Goal: Information Seeking & Learning: Understand process/instructions

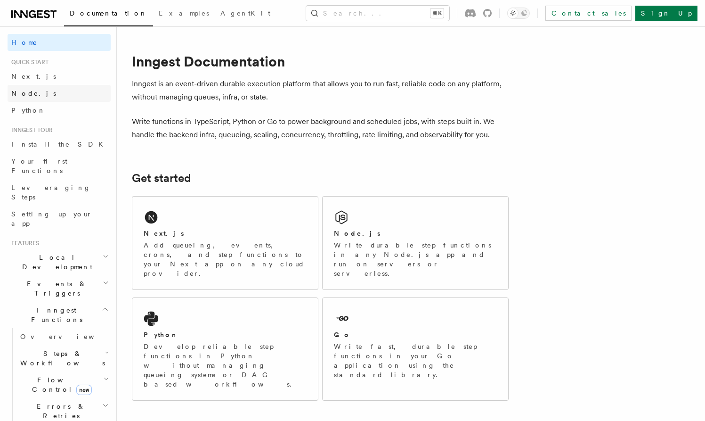
click at [18, 96] on span "Node.js" at bounding box center [33, 94] width 45 height 8
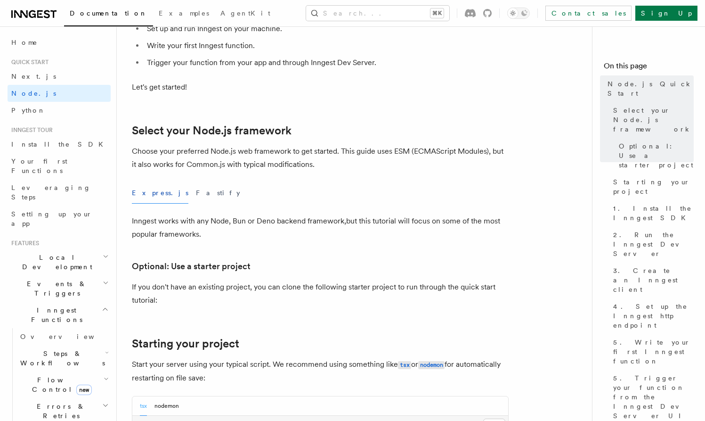
scroll to position [156, 0]
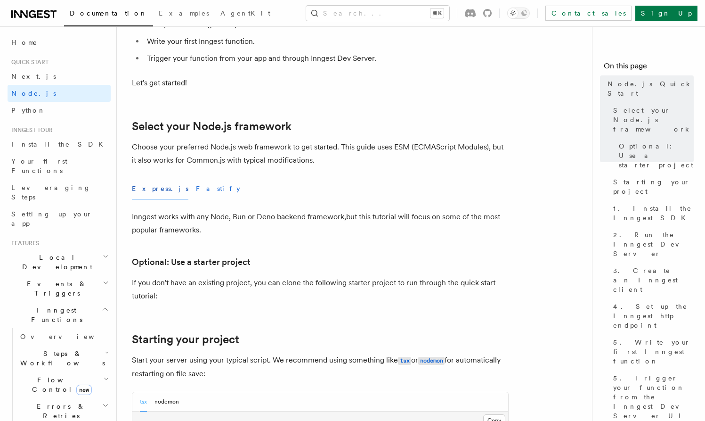
click at [196, 193] on button "Fastify" at bounding box center [218, 188] width 44 height 21
click at [156, 189] on button "Express.js" at bounding box center [160, 188] width 57 height 21
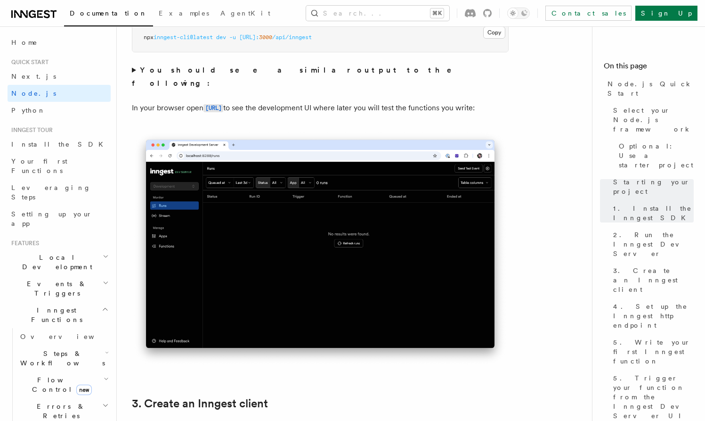
scroll to position [832, 0]
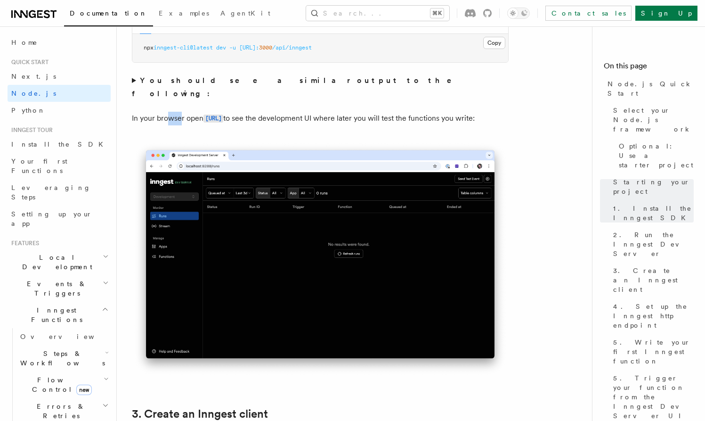
drag, startPoint x: 168, startPoint y: 100, endPoint x: 180, endPoint y: 100, distance: 11.3
click at [180, 112] on p "In your browser open [URL] to see the development UI where later you will test …" at bounding box center [320, 119] width 377 height 14
drag, startPoint x: 206, startPoint y: 98, endPoint x: 268, endPoint y: 98, distance: 61.7
click at [268, 112] on p "In your browser open [URL] to see the development UI where later you will test …" at bounding box center [320, 119] width 377 height 14
click at [305, 112] on p "In your browser open [URL] to see the development UI where later you will test …" at bounding box center [320, 119] width 377 height 14
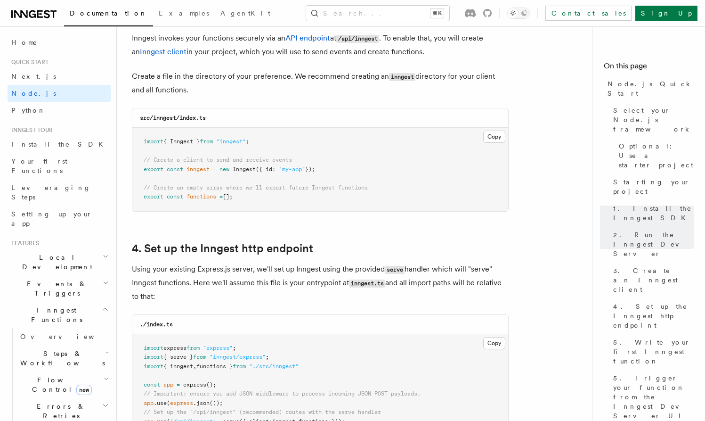
scroll to position [1229, 0]
drag, startPoint x: 168, startPoint y: 142, endPoint x: 243, endPoint y: 141, distance: 74.9
click at [243, 141] on span "import { Inngest } from "inngest" ;" at bounding box center [197, 141] width 106 height 7
click at [262, 140] on pre "import { Inngest } from "inngest" ; // Create a client to send and receive even…" at bounding box center [320, 168] width 376 height 83
click at [216, 166] on span "=" at bounding box center [214, 168] width 3 height 7
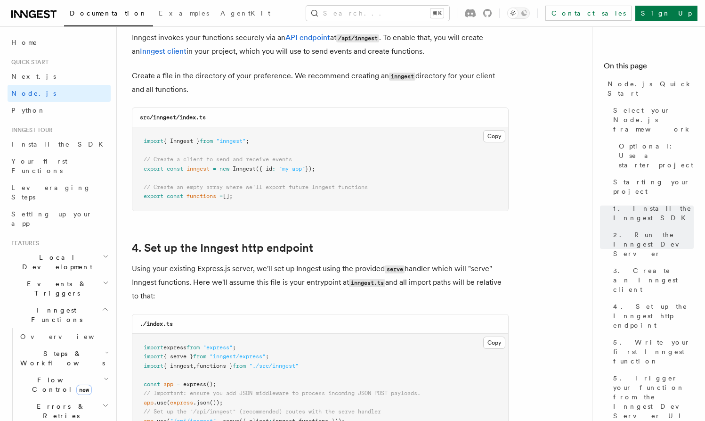
click at [255, 166] on span "Inngest" at bounding box center [244, 168] width 23 height 7
click at [335, 172] on pre "import { Inngest } from "inngest" ; // Create a client to send and receive even…" at bounding box center [320, 168] width 376 height 83
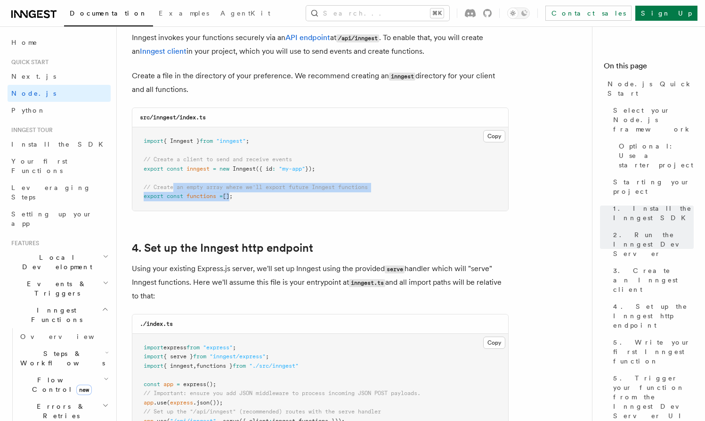
drag, startPoint x: 231, startPoint y: 188, endPoint x: 175, endPoint y: 184, distance: 56.7
click at [175, 184] on pre "import { Inngest } from "inngest" ; // Create a client to send and receive even…" at bounding box center [320, 168] width 376 height 83
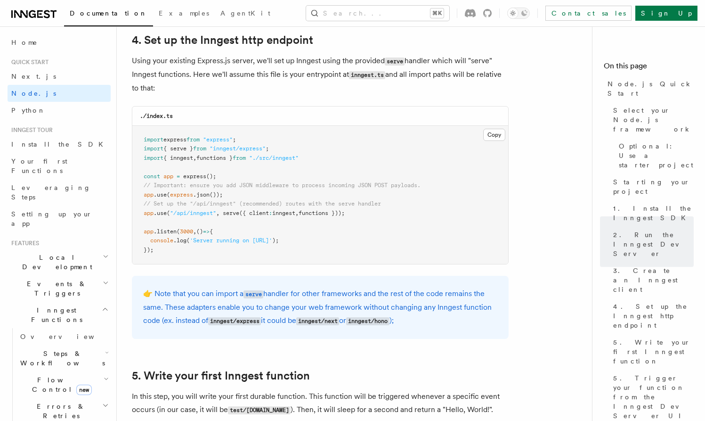
scroll to position [1440, 0]
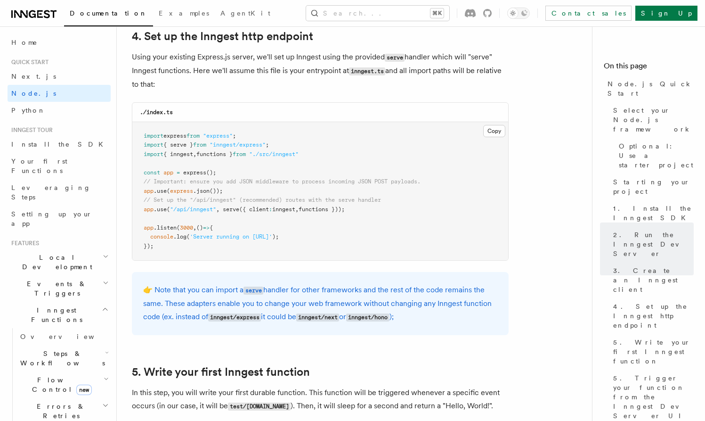
click at [233, 200] on pre "import express from "express" ; import { serve } from "inngest/express" ; impor…" at bounding box center [320, 191] width 376 height 139
click at [266, 206] on span "({ client" at bounding box center [254, 209] width 30 height 7
click at [293, 206] on span "inngest" at bounding box center [283, 209] width 23 height 7
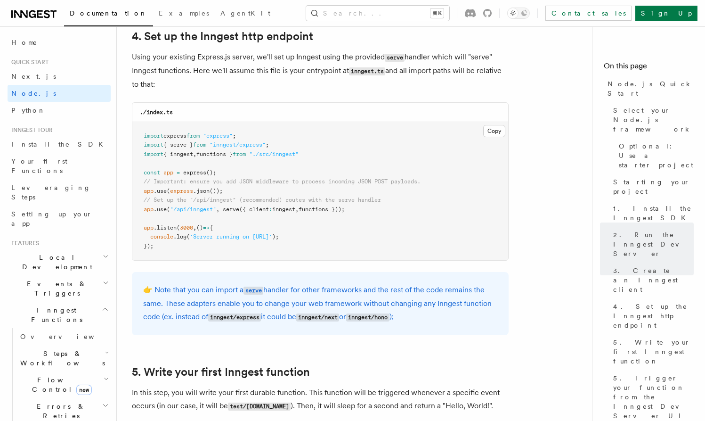
click at [293, 206] on span "inngest" at bounding box center [283, 209] width 23 height 7
click at [328, 206] on span "functions }));" at bounding box center [322, 209] width 46 height 7
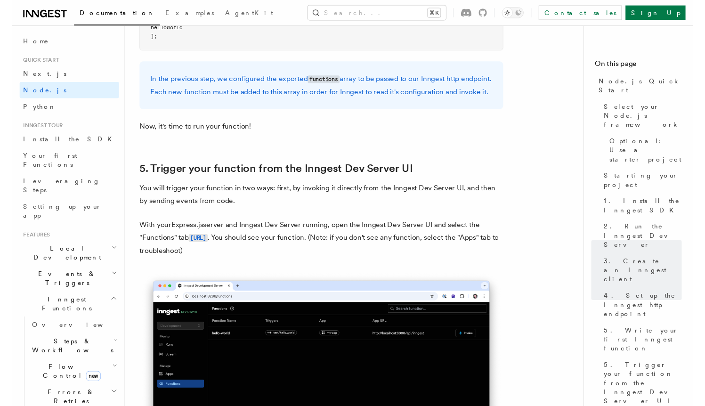
scroll to position [2139, 0]
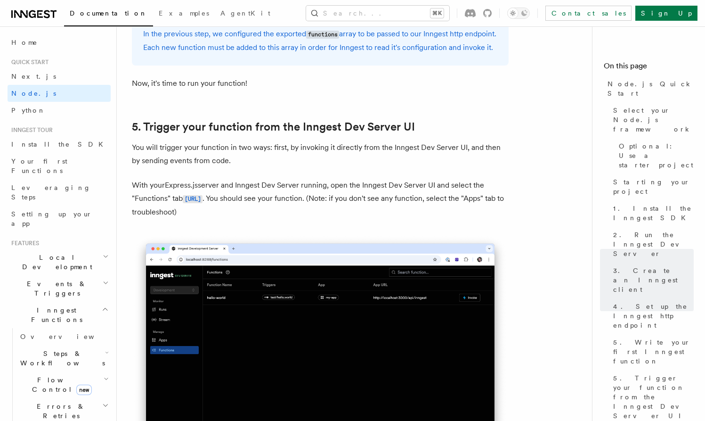
click at [324, 205] on p "With your Express.js server and Inngest Dev Server running, open the Inngest De…" at bounding box center [320, 199] width 377 height 40
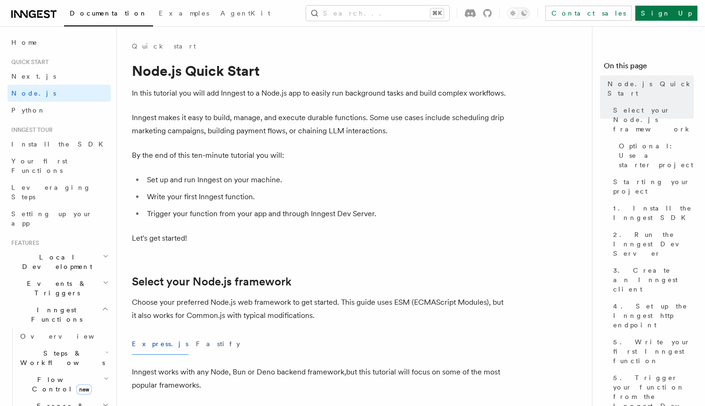
scroll to position [0, 0]
drag, startPoint x: 137, startPoint y: 71, endPoint x: 269, endPoint y: 70, distance: 131.9
click at [269, 70] on h1 "Node.js Quick Start" at bounding box center [320, 70] width 377 height 17
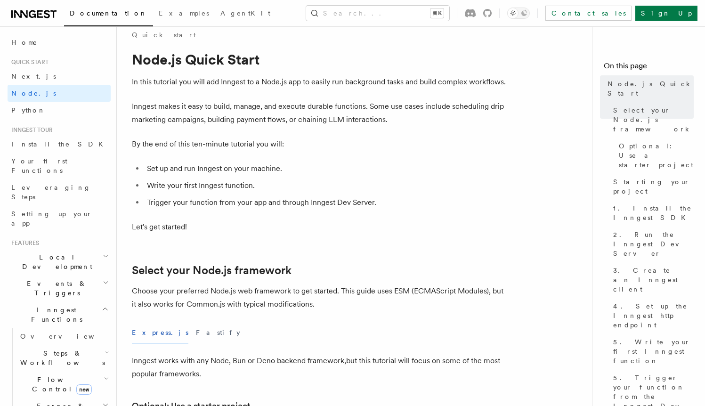
scroll to position [13, 0]
